Goal: Check status: Check status

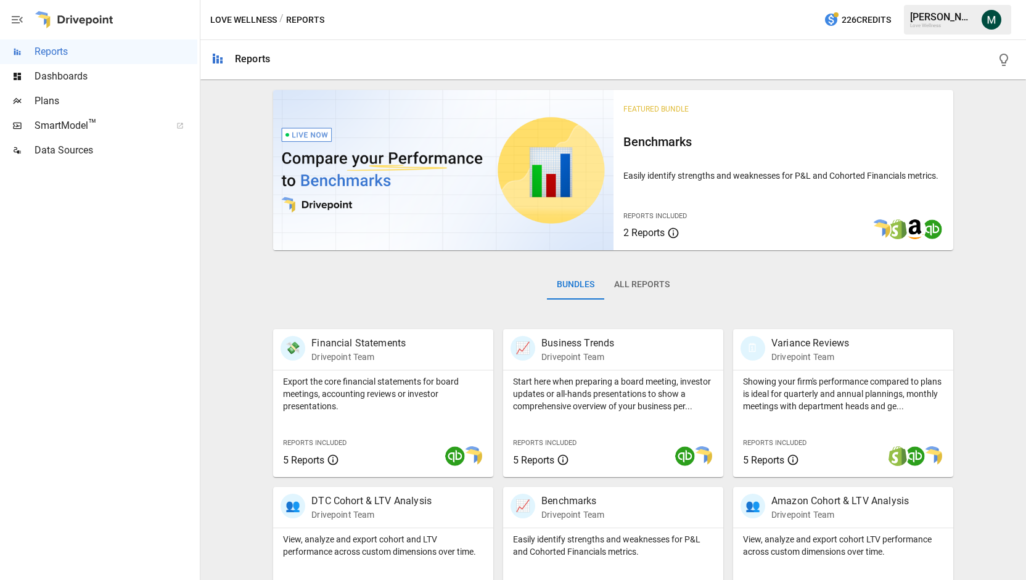
click at [116, 128] on span "SmartModel ™" at bounding box center [99, 125] width 128 height 15
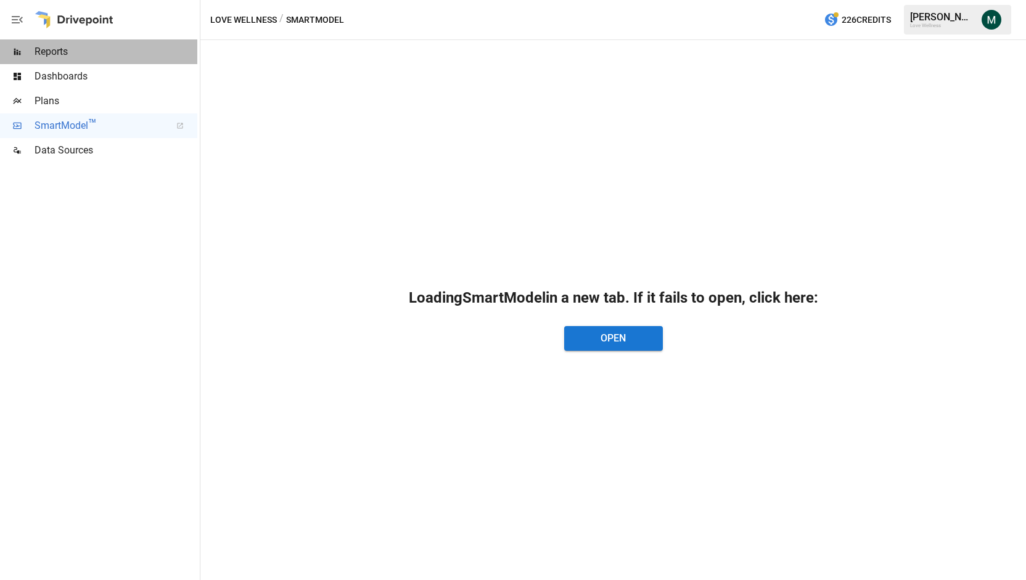
click at [103, 55] on span "Reports" at bounding box center [116, 51] width 163 height 15
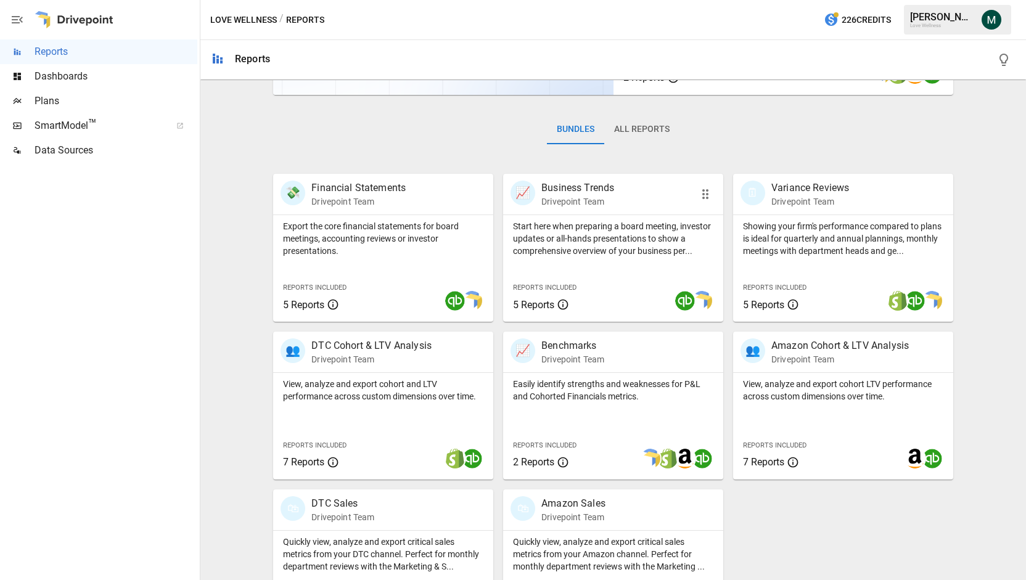
scroll to position [217, 0]
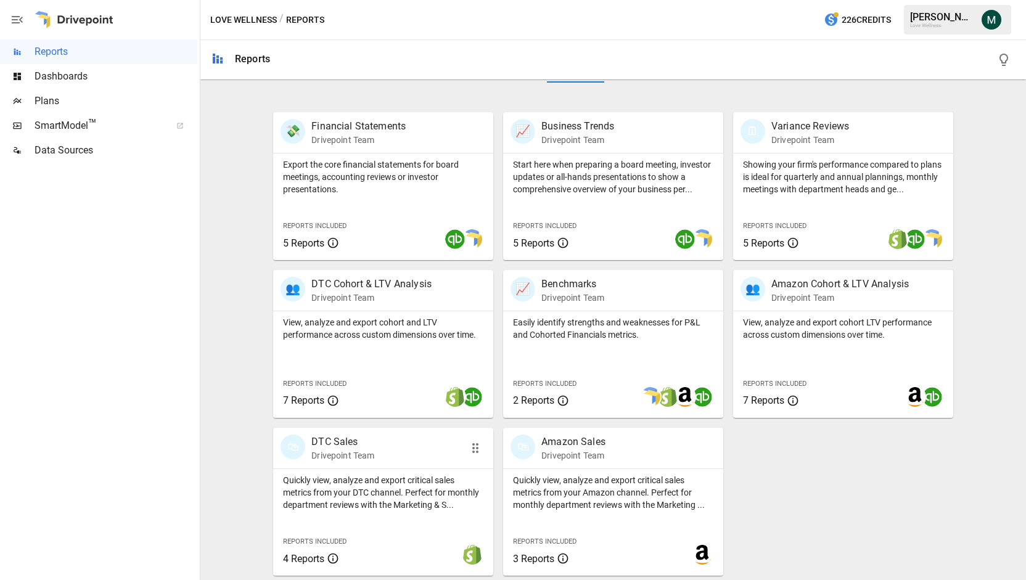
click at [342, 450] on p "Drivepoint Team" at bounding box center [342, 456] width 63 height 12
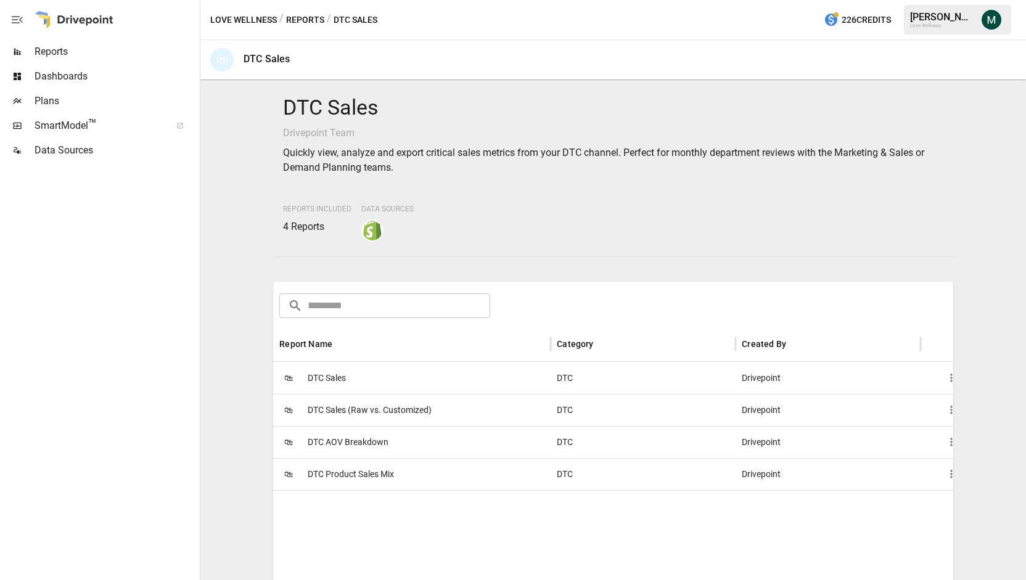
click at [318, 378] on span "DTC Sales" at bounding box center [327, 378] width 38 height 31
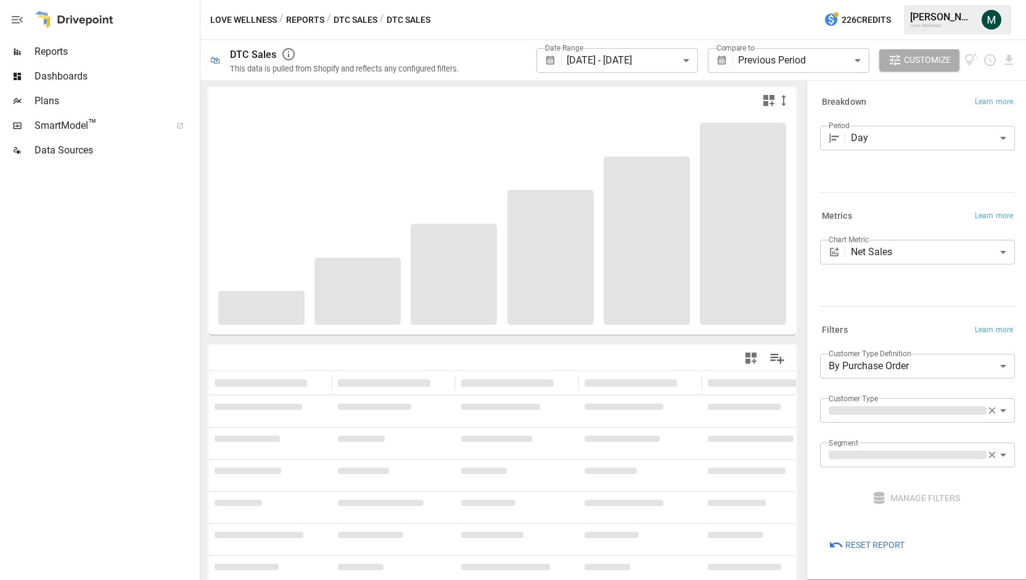
click at [665, 0] on body "**********" at bounding box center [513, 0] width 1026 height 0
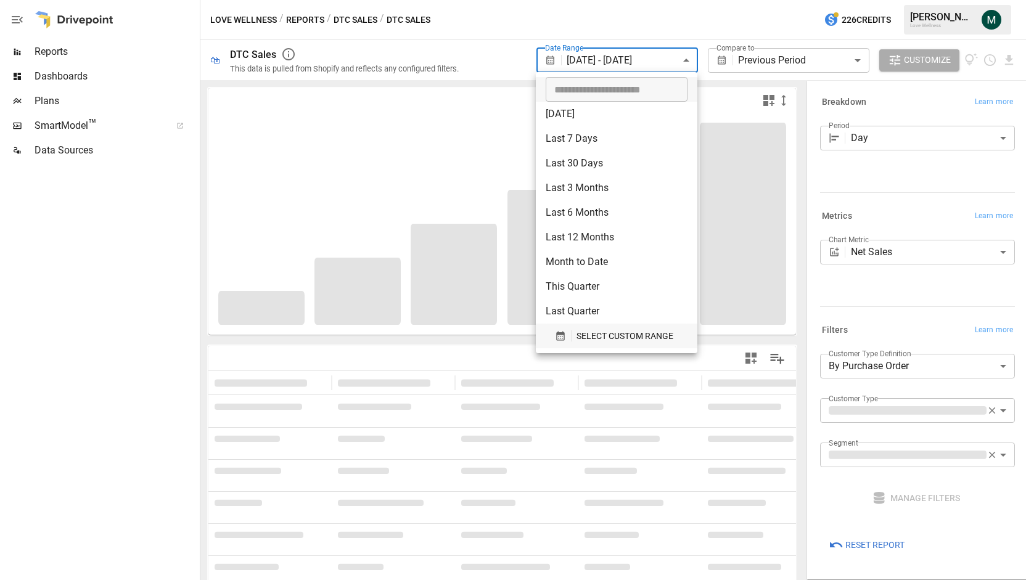
click at [603, 336] on span "SELECT CUSTOM RANGE" at bounding box center [625, 336] width 97 height 15
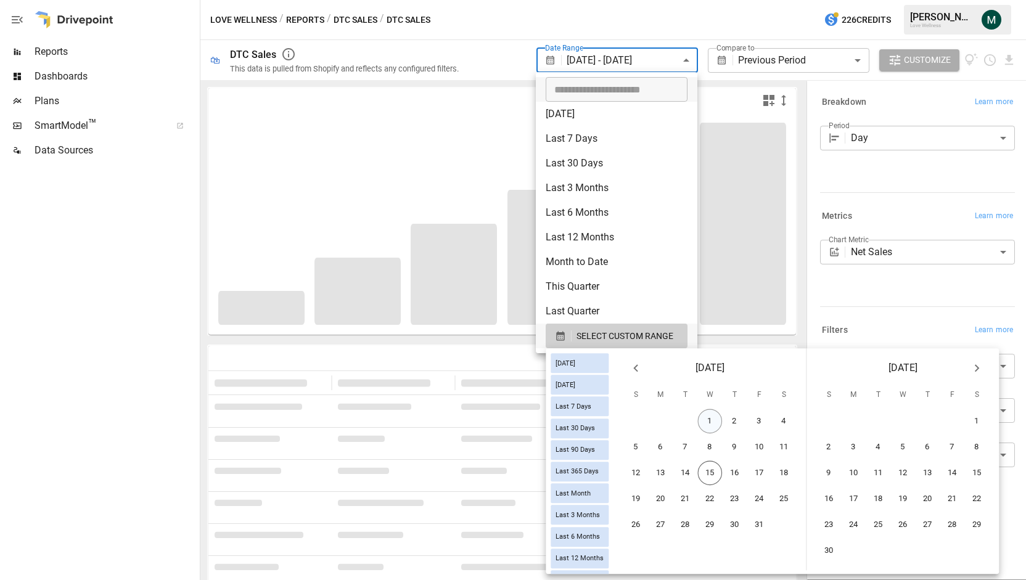
click at [718, 411] on button "1" at bounding box center [710, 421] width 25 height 25
click at [697, 470] on button "14" at bounding box center [685, 473] width 25 height 25
